Goal: Task Accomplishment & Management: Use online tool/utility

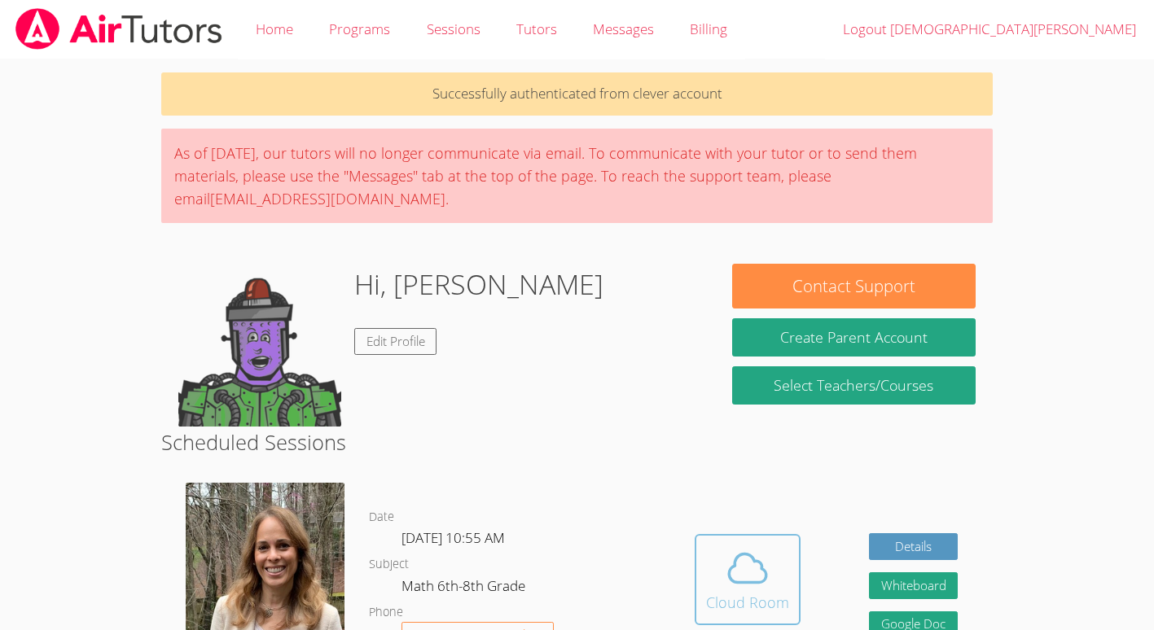
click at [763, 589] on icon at bounding box center [748, 568] width 46 height 46
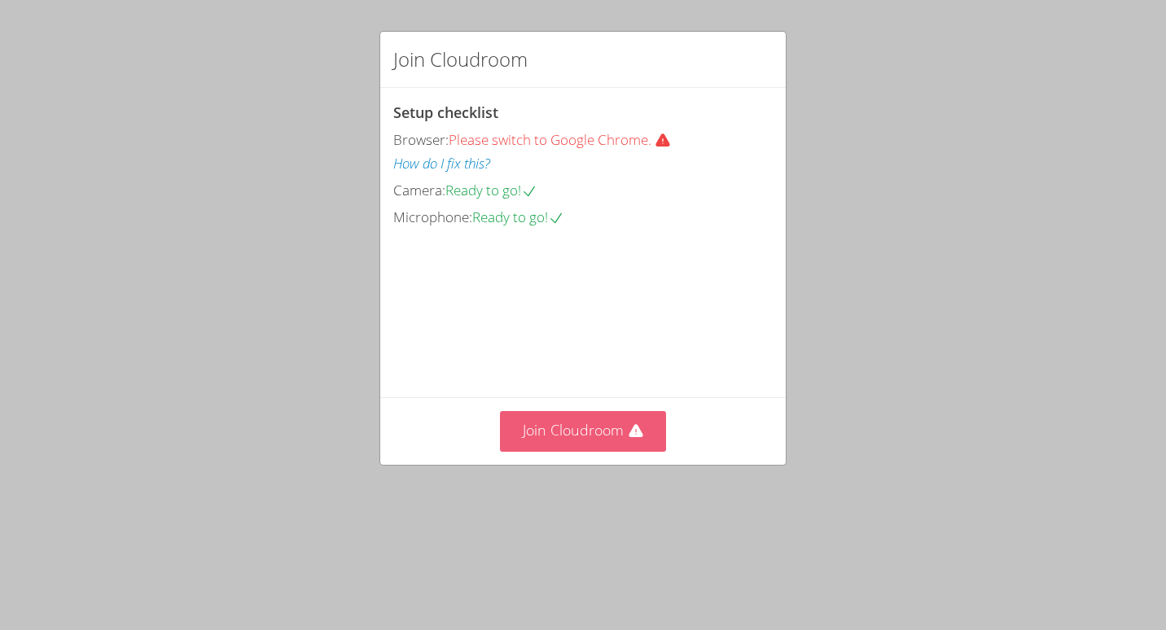
click at [590, 451] on button "Join Cloudroom" at bounding box center [583, 431] width 167 height 40
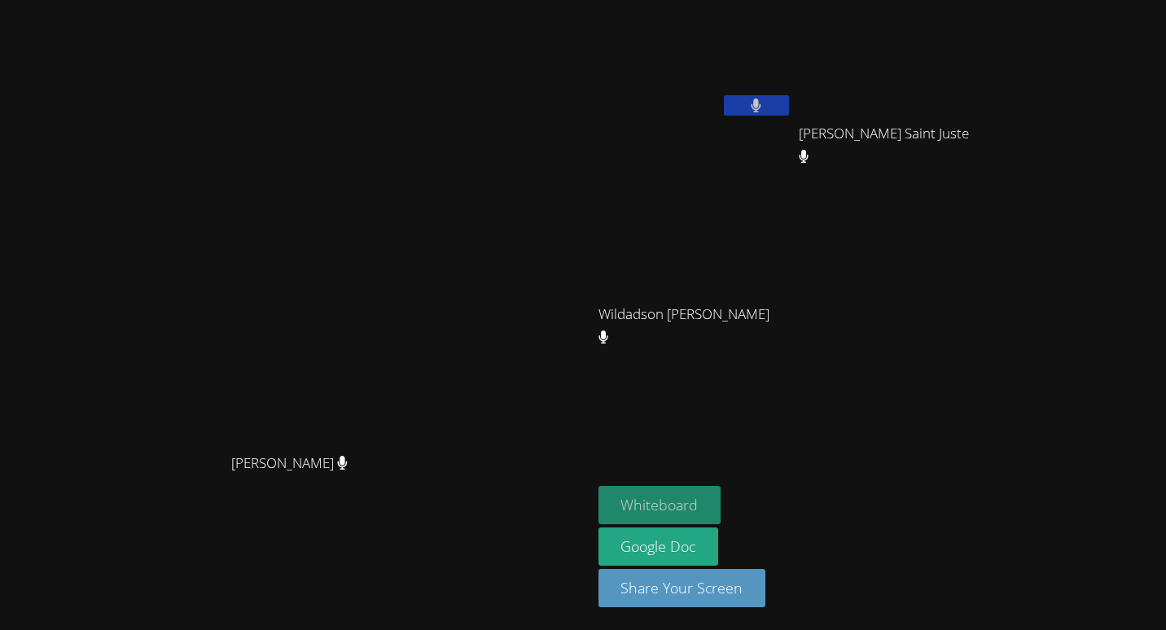
click at [721, 510] on button "Whiteboard" at bounding box center [659, 505] width 123 height 38
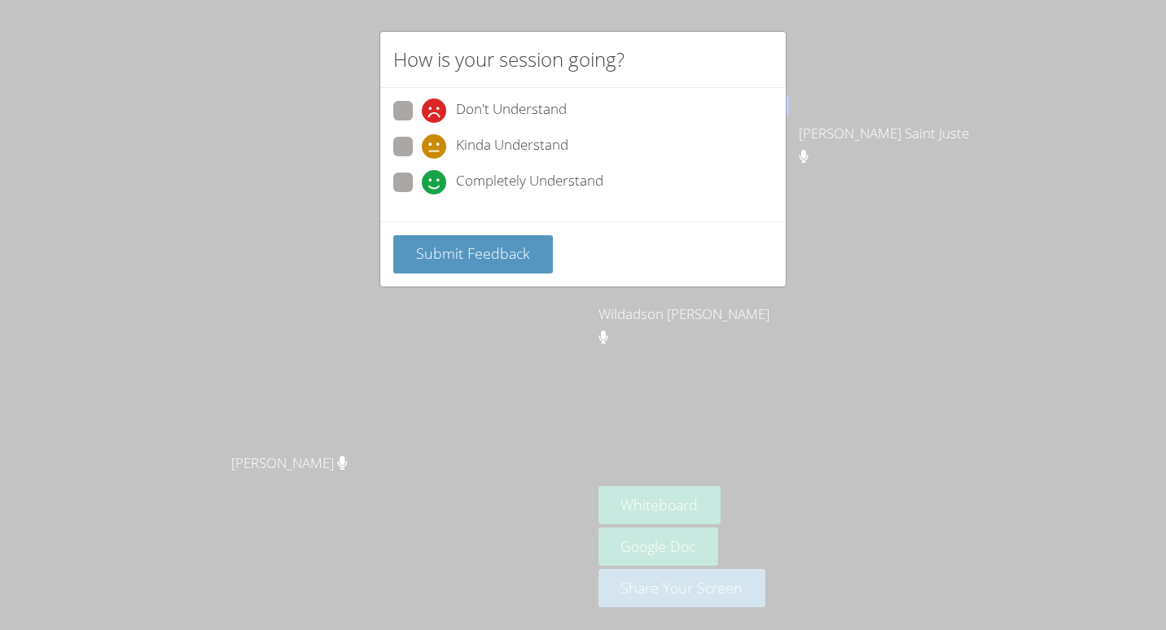
click at [501, 183] on span "Completely Understand" at bounding box center [529, 182] width 147 height 24
click at [436, 183] on input "Completely Understand" at bounding box center [429, 180] width 14 height 14
radio input "true"
click at [501, 243] on span "Submit Feedback" at bounding box center [473, 253] width 114 height 20
